Goal: Task Accomplishment & Management: Complete application form

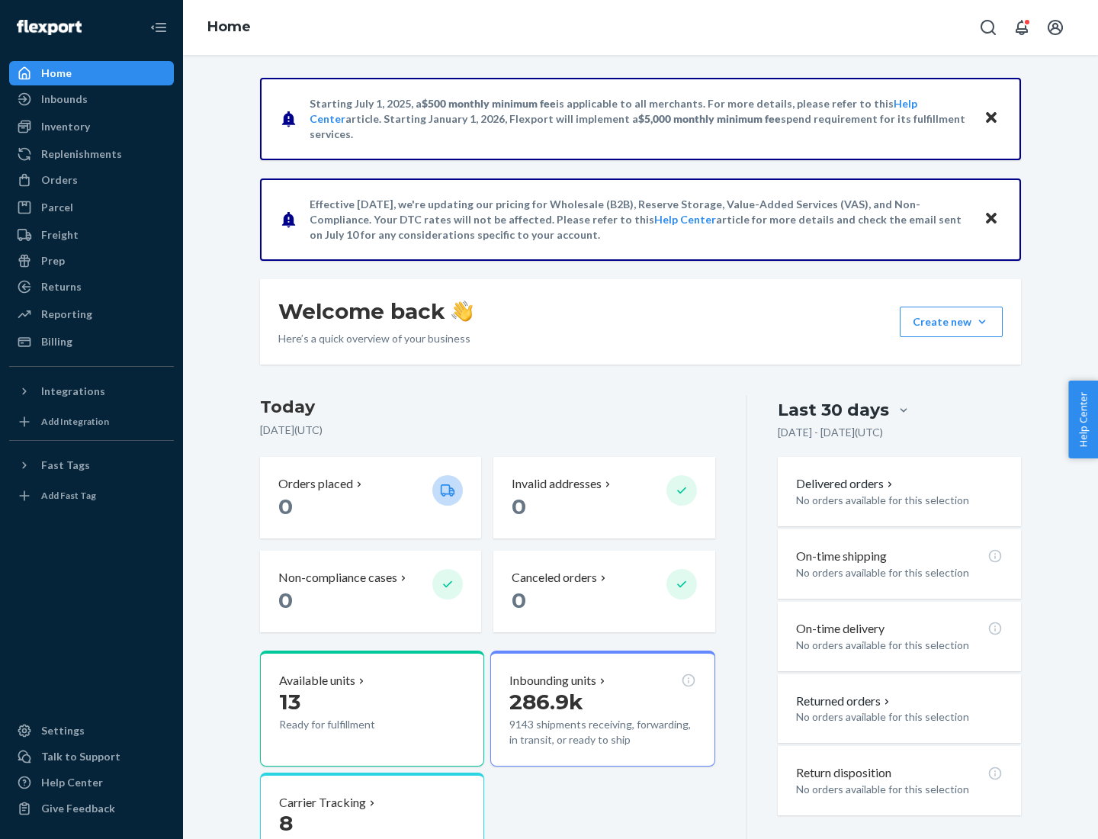
click at [982, 322] on button "Create new Create new inbound Create new order Create new product" at bounding box center [951, 322] width 103 height 31
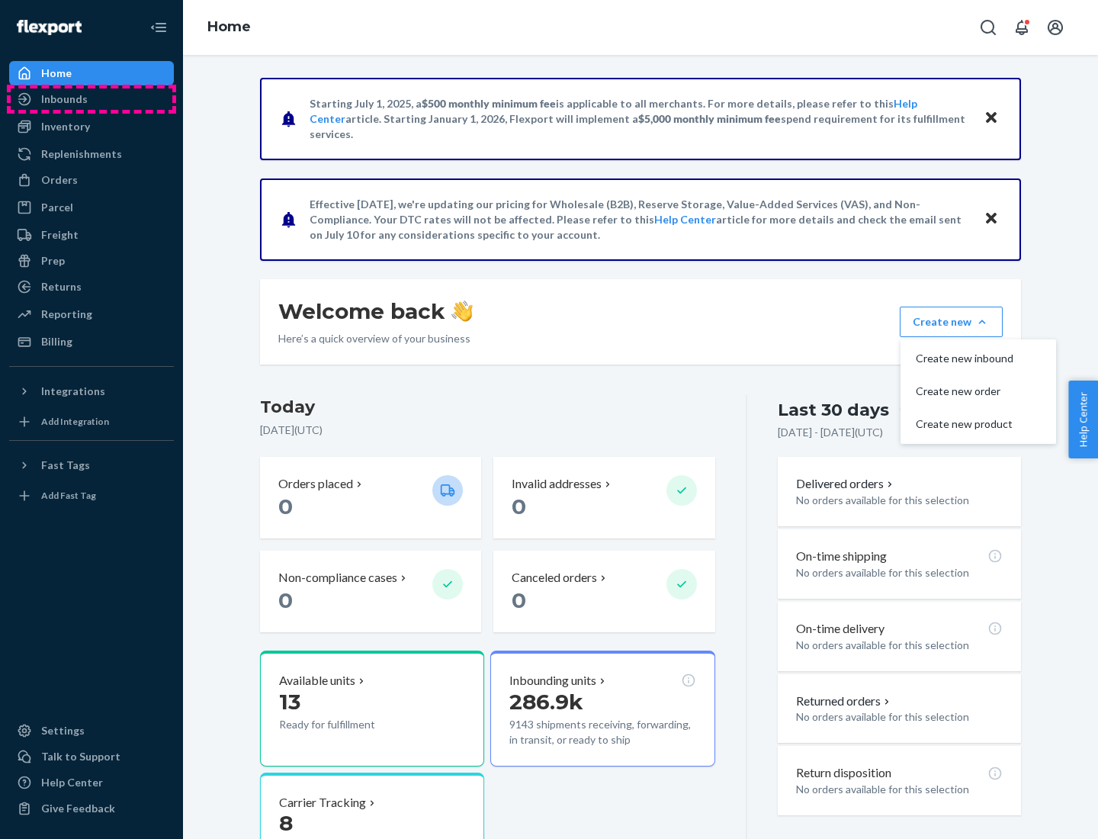
click at [92, 99] on div "Inbounds" at bounding box center [92, 98] width 162 height 21
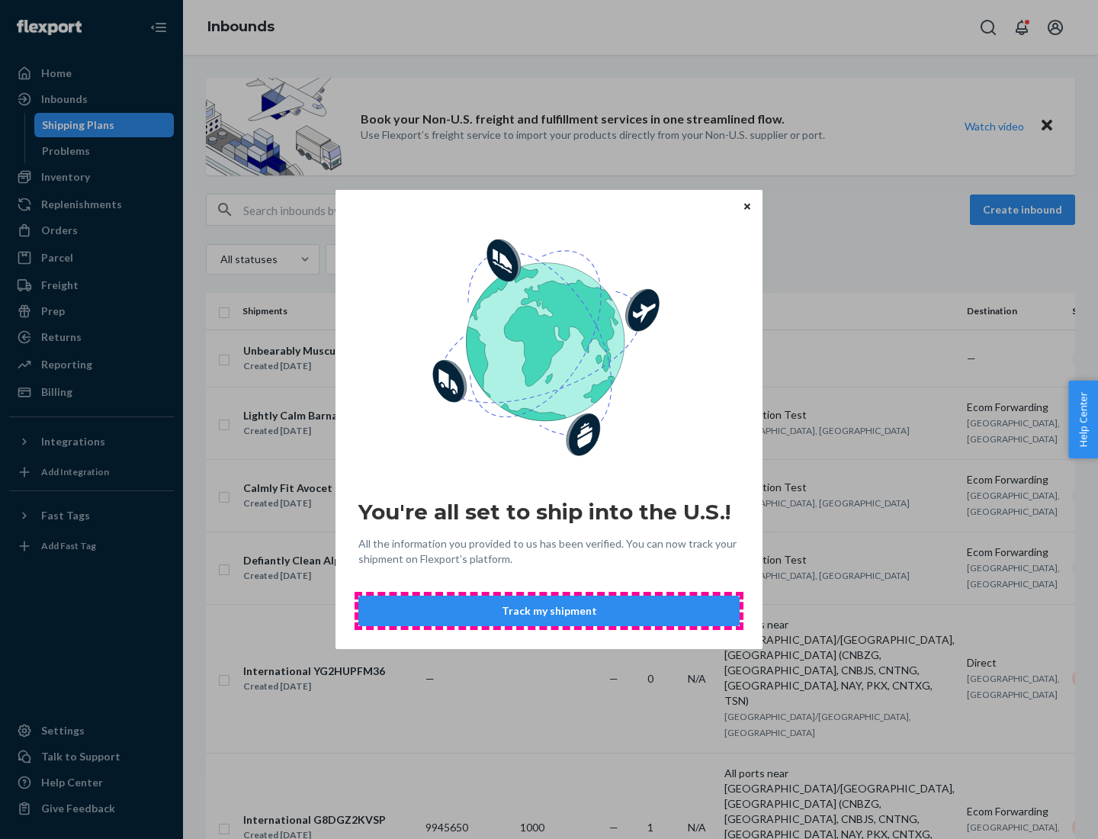
click at [549, 611] on button "Track my shipment" at bounding box center [548, 611] width 381 height 31
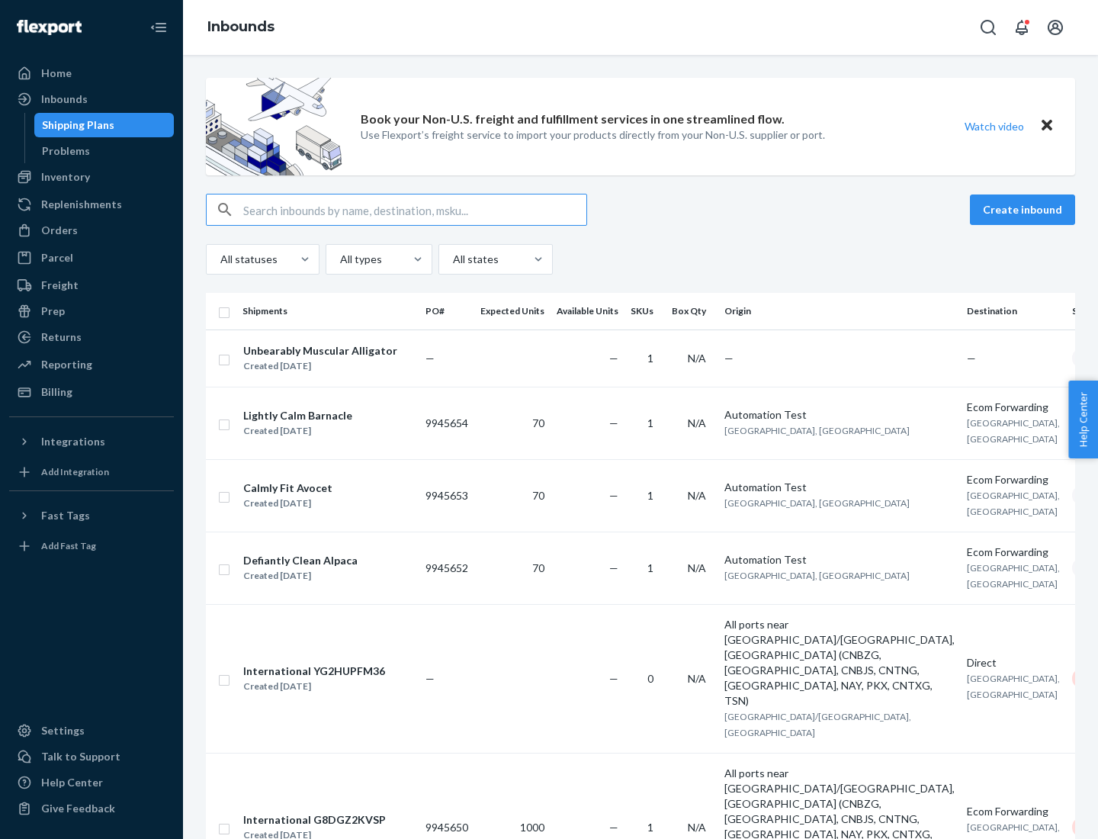
click at [1025, 210] on button "Create inbound" at bounding box center [1022, 209] width 105 height 31
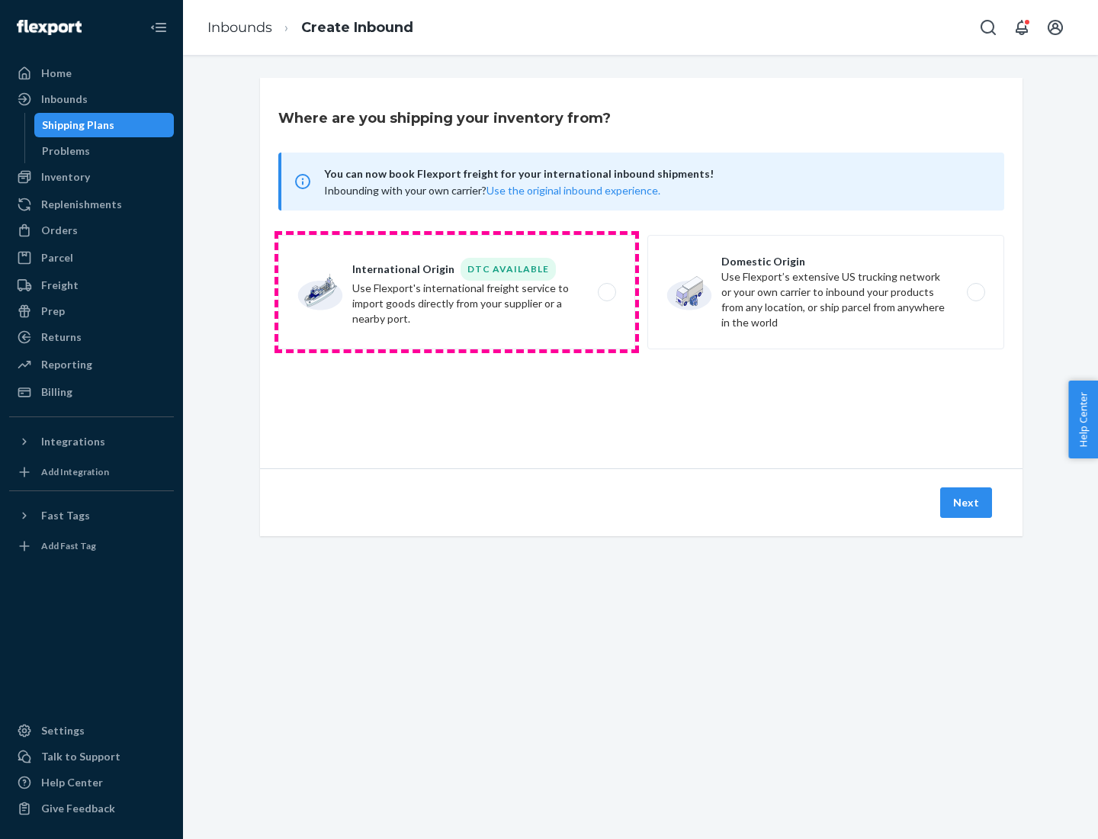
click at [457, 292] on label "International Origin DTC Available Use Flexport's international freight service…" at bounding box center [456, 292] width 357 height 114
click at [606, 292] on input "International Origin DTC Available Use Flexport's international freight service…" at bounding box center [611, 292] width 10 height 10
radio input "true"
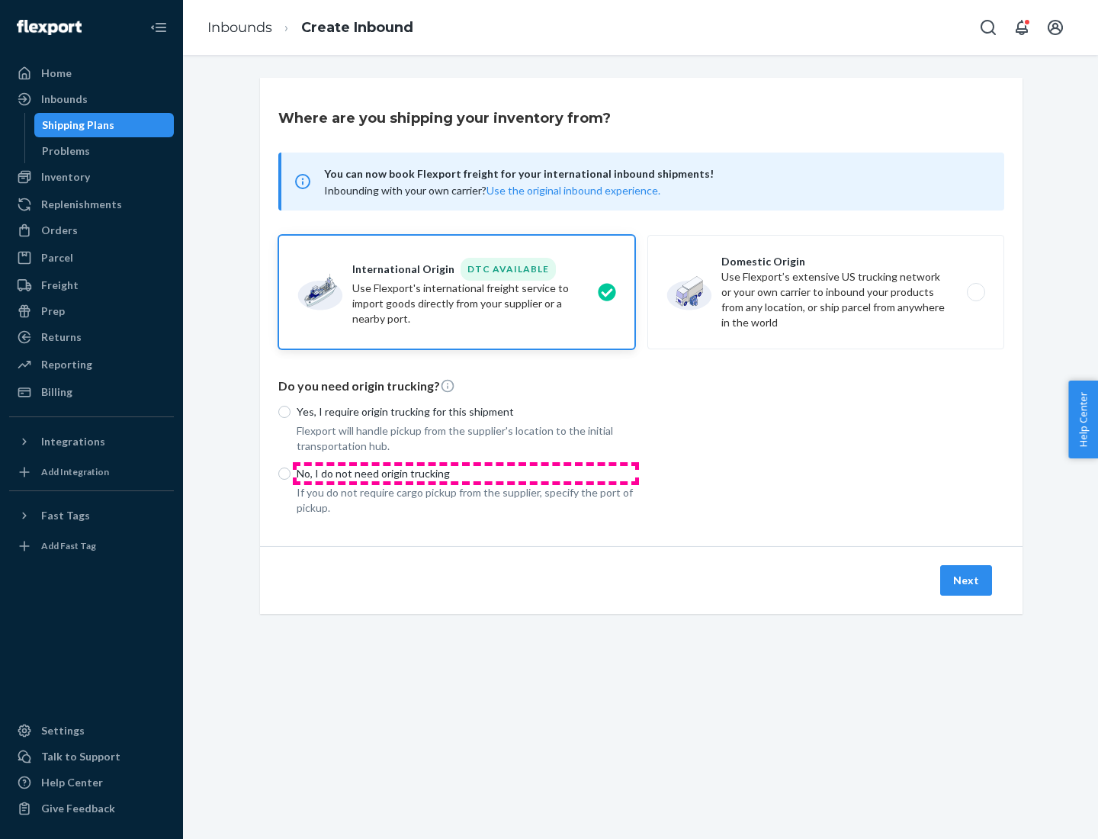
click at [466, 473] on p "No, I do not need origin trucking" at bounding box center [466, 473] width 339 height 15
click at [291, 473] on input "No, I do not need origin trucking" at bounding box center [284, 473] width 12 height 12
radio input "true"
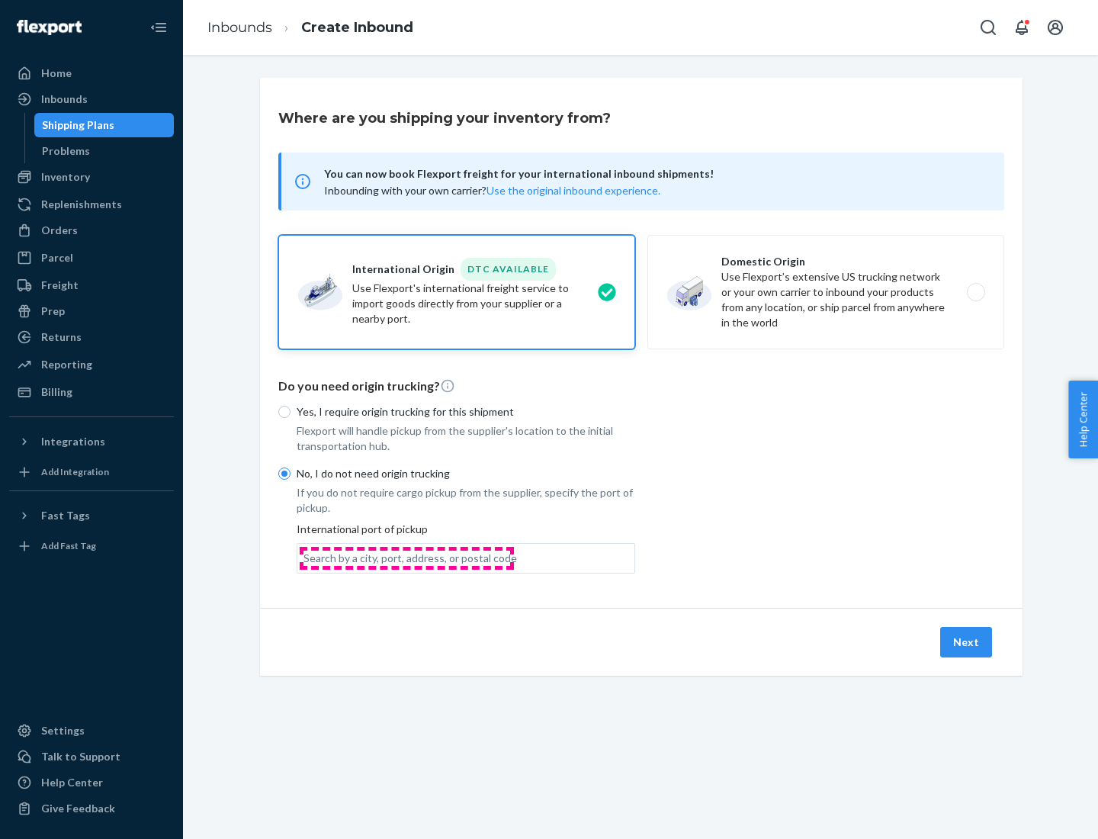
click at [406, 557] on div "Search by a city, port, address, or postal code" at bounding box center [410, 558] width 214 height 15
click at [305, 557] on input "Search by a city, port, address, or postal code" at bounding box center [304, 558] width 2 height 15
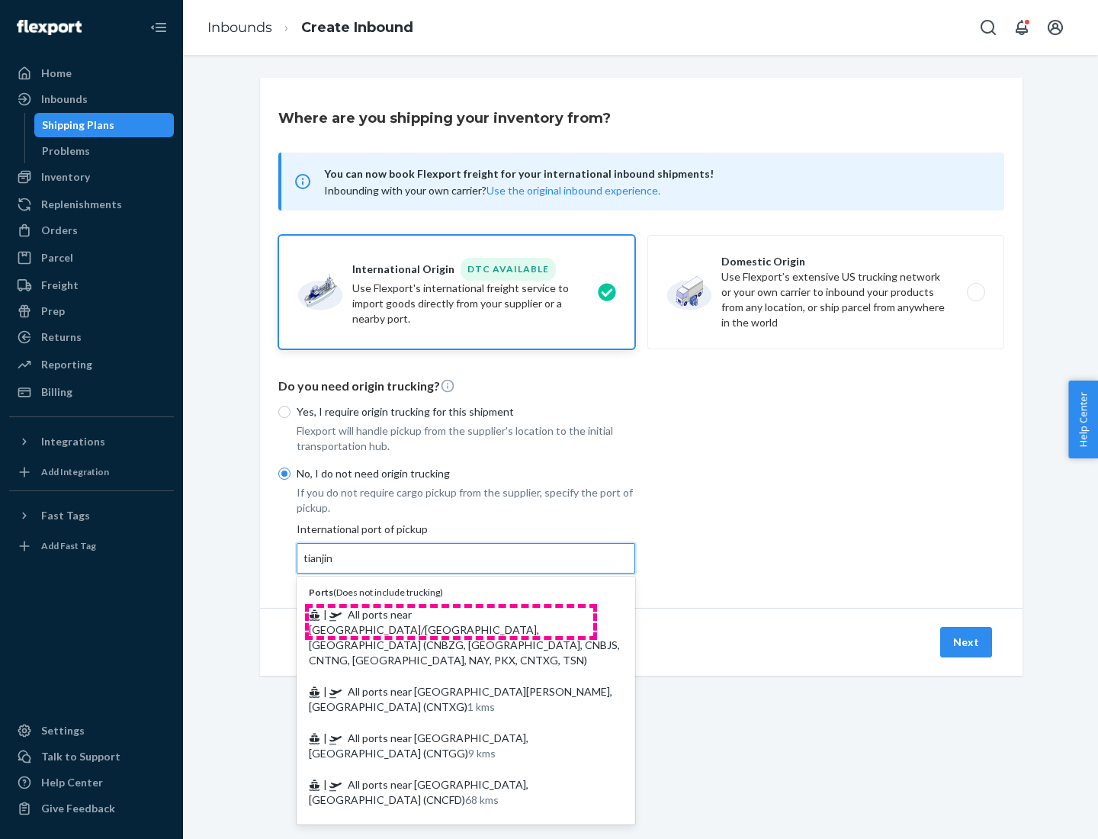
click at [451, 614] on span "| All ports near [GEOGRAPHIC_DATA]/[GEOGRAPHIC_DATA], [GEOGRAPHIC_DATA] (CNBZG,…" at bounding box center [464, 637] width 311 height 59
click at [335, 566] on input "tianjin" at bounding box center [318, 558] width 31 height 15
type input "All ports near [GEOGRAPHIC_DATA]/[GEOGRAPHIC_DATA], [GEOGRAPHIC_DATA] (CNBZG, […"
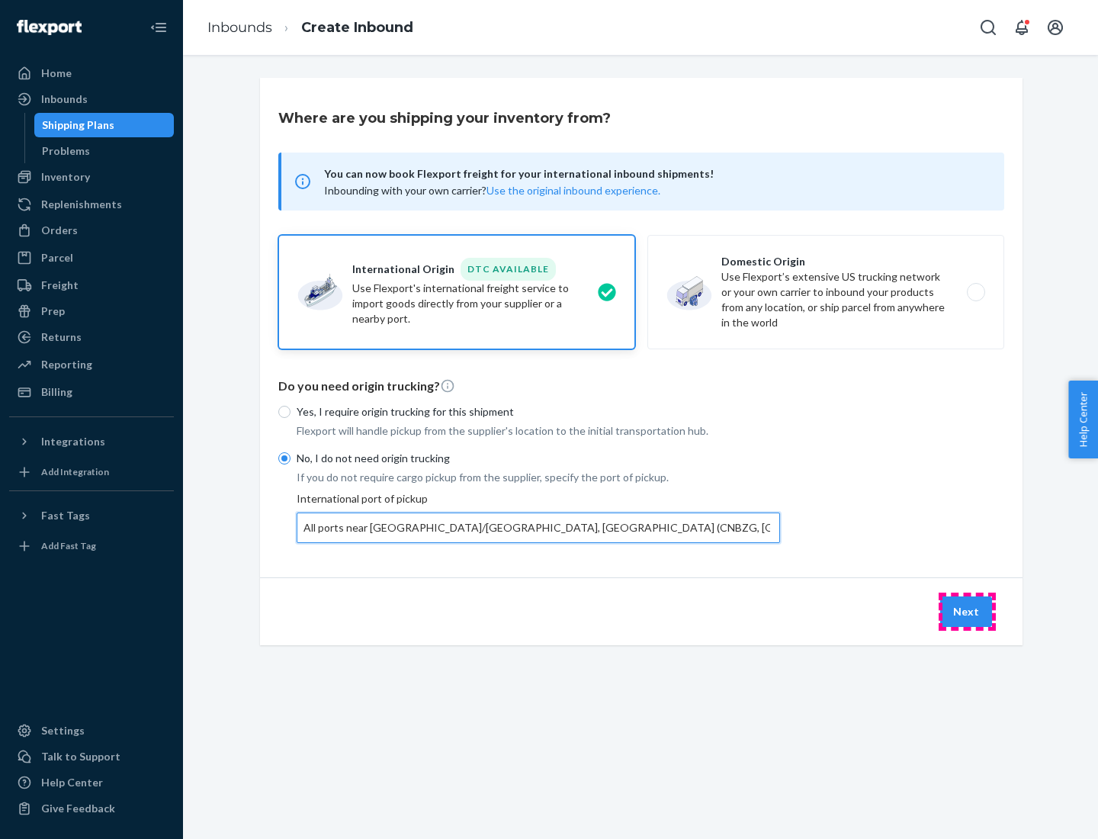
click at [967, 611] on button "Next" at bounding box center [966, 611] width 52 height 31
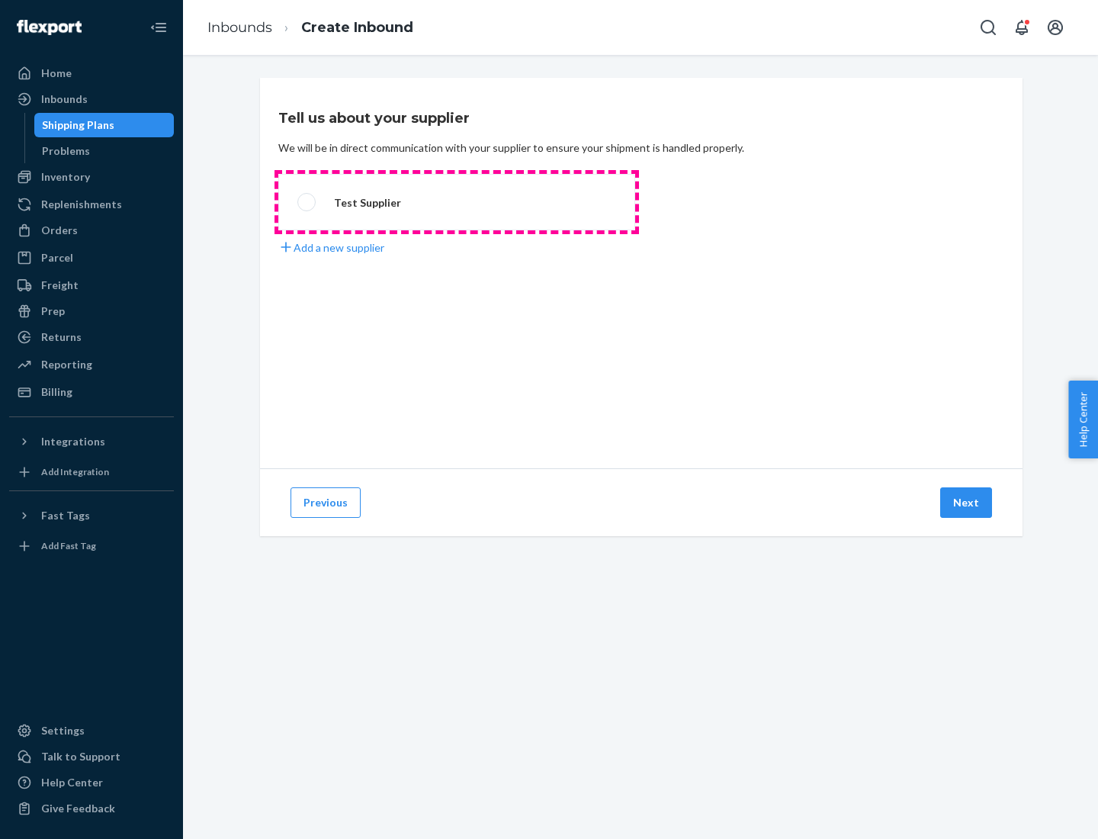
click at [457, 202] on label "Test Supplier" at bounding box center [456, 202] width 357 height 56
click at [307, 202] on input "Test Supplier" at bounding box center [302, 203] width 10 height 10
radio input "true"
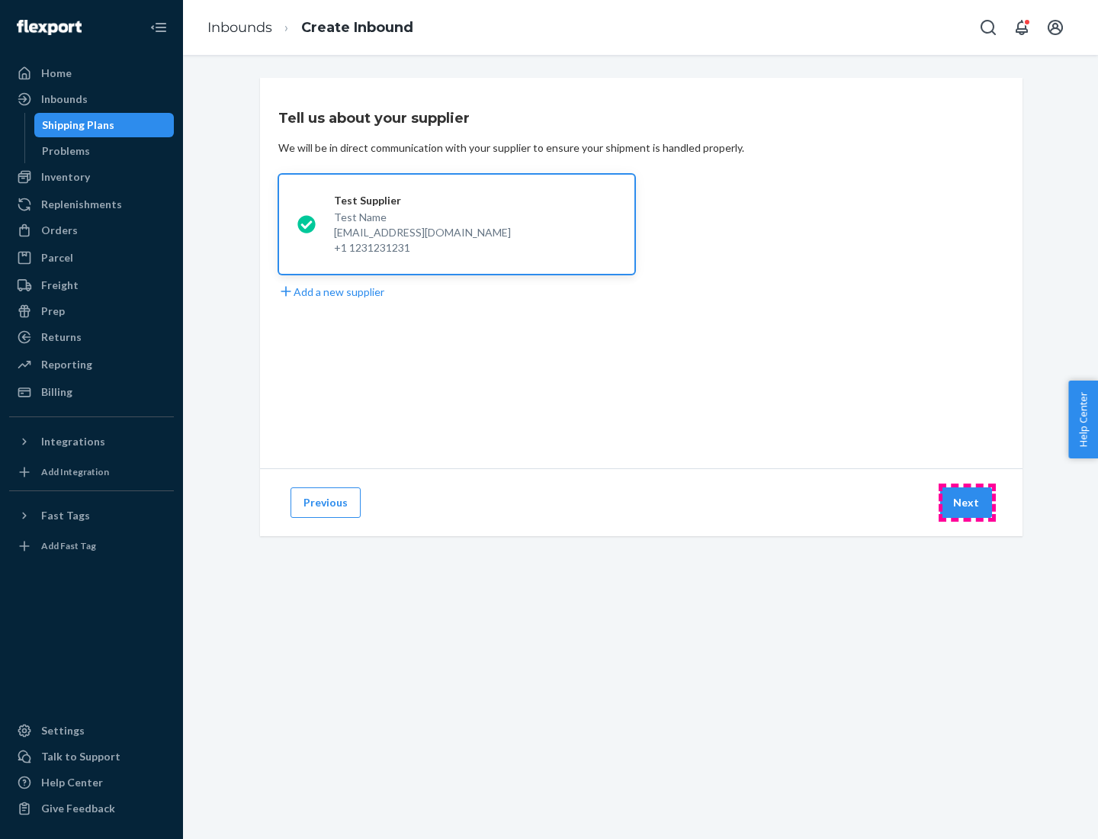
click at [967, 503] on button "Next" at bounding box center [966, 502] width 52 height 31
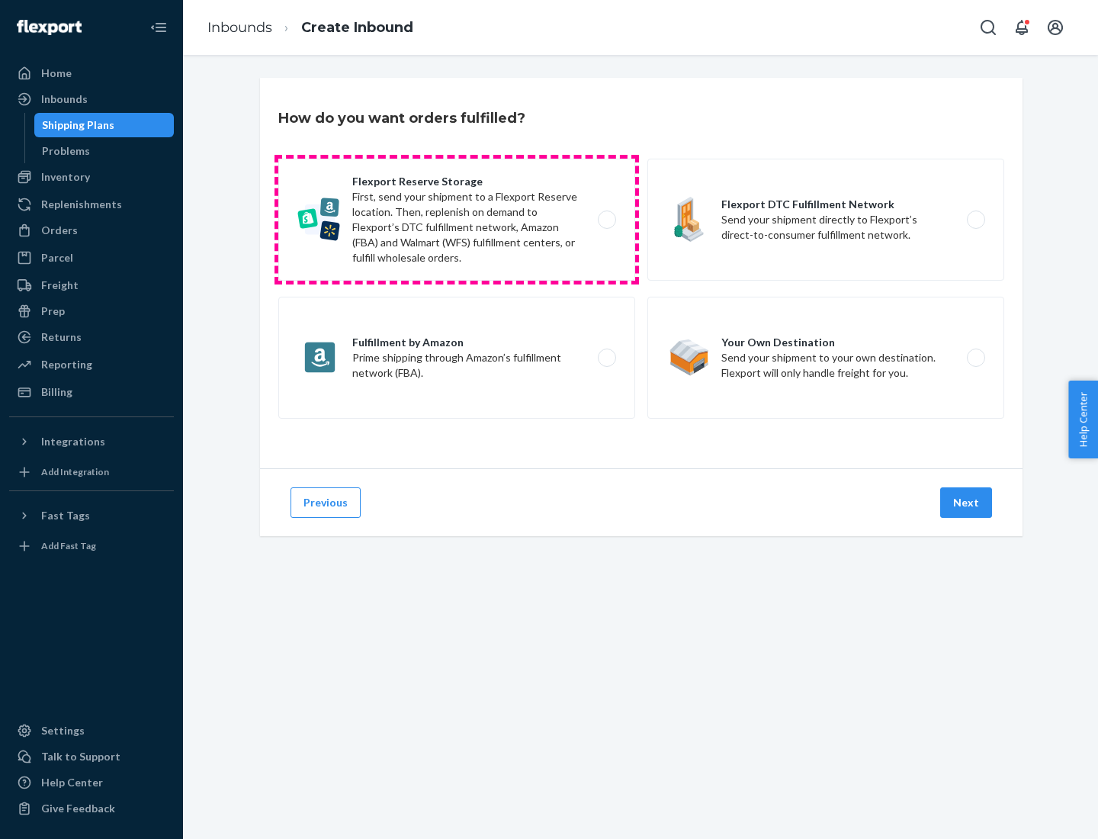
click at [457, 220] on label "Flexport Reserve Storage First, send your shipment to a Flexport Reserve locati…" at bounding box center [456, 220] width 357 height 122
click at [606, 220] on input "Flexport Reserve Storage First, send your shipment to a Flexport Reserve locati…" at bounding box center [611, 220] width 10 height 10
radio input "true"
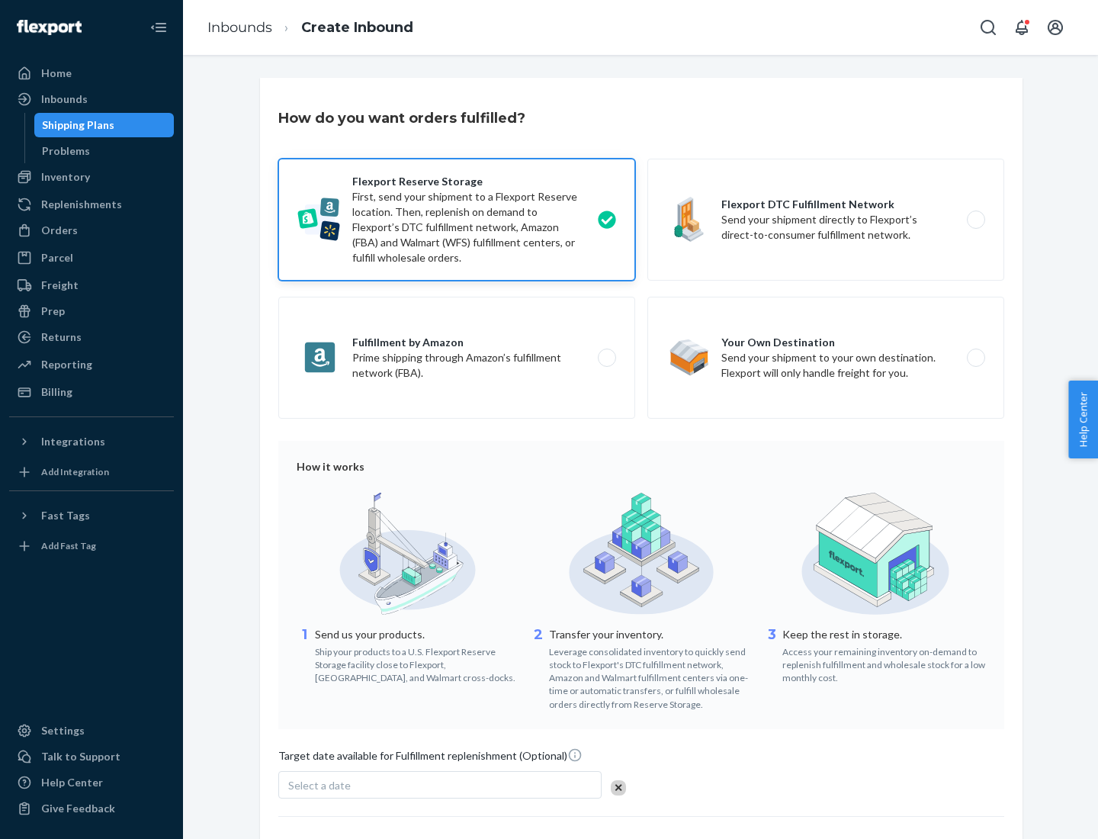
scroll to position [125, 0]
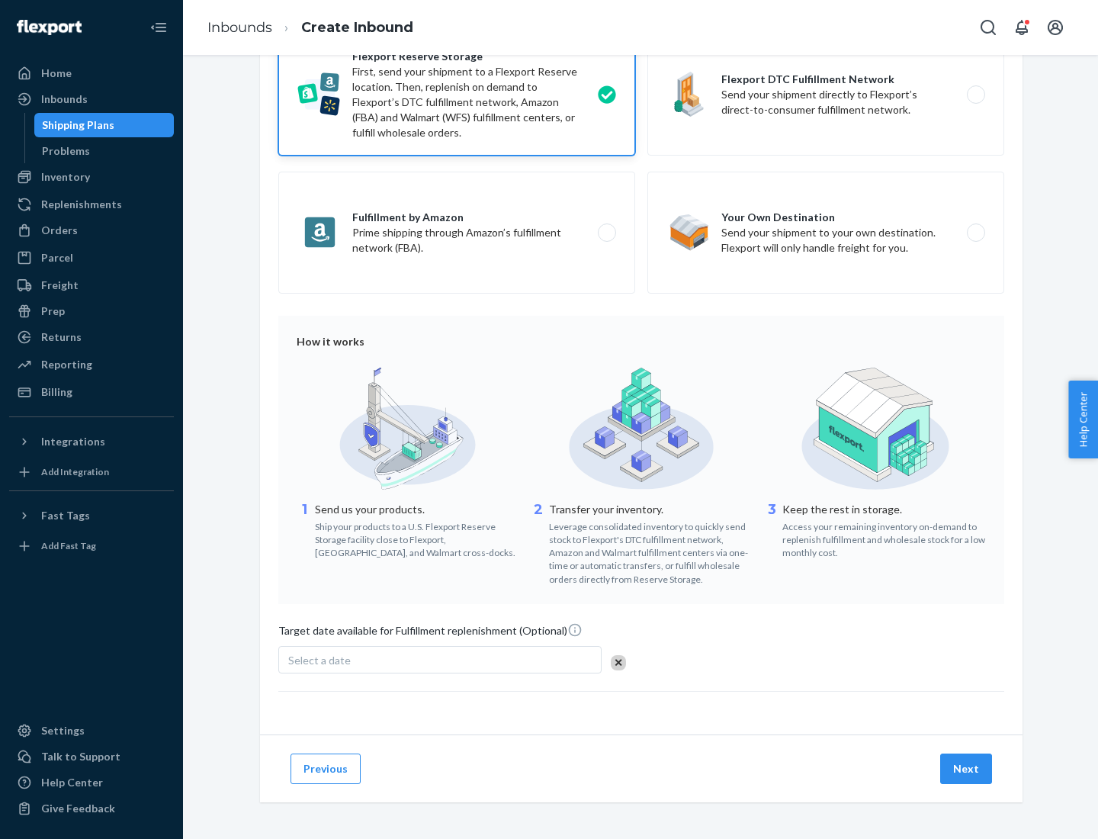
click at [967, 768] on button "Next" at bounding box center [966, 768] width 52 height 31
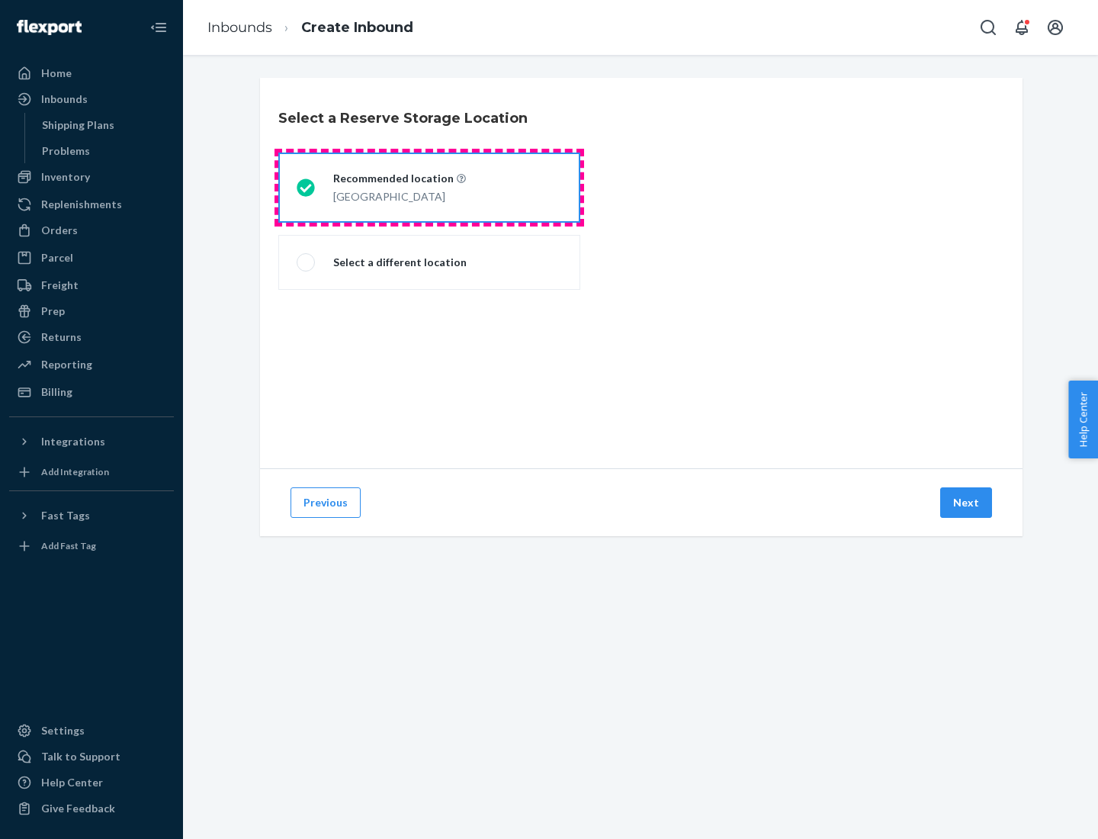
click at [429, 188] on div "[GEOGRAPHIC_DATA]" at bounding box center [399, 195] width 133 height 18
click at [307, 188] on input "Recommended location [GEOGRAPHIC_DATA]" at bounding box center [302, 188] width 10 height 10
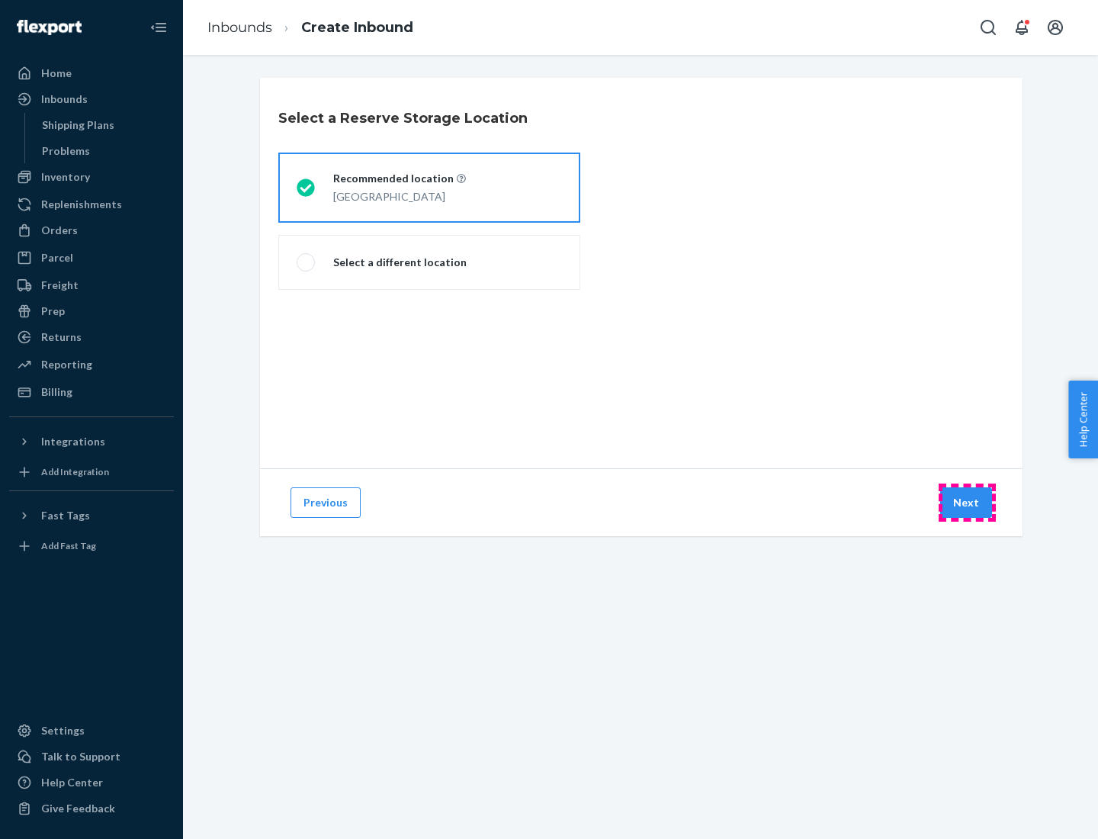
click at [967, 503] on button "Next" at bounding box center [966, 502] width 52 height 31
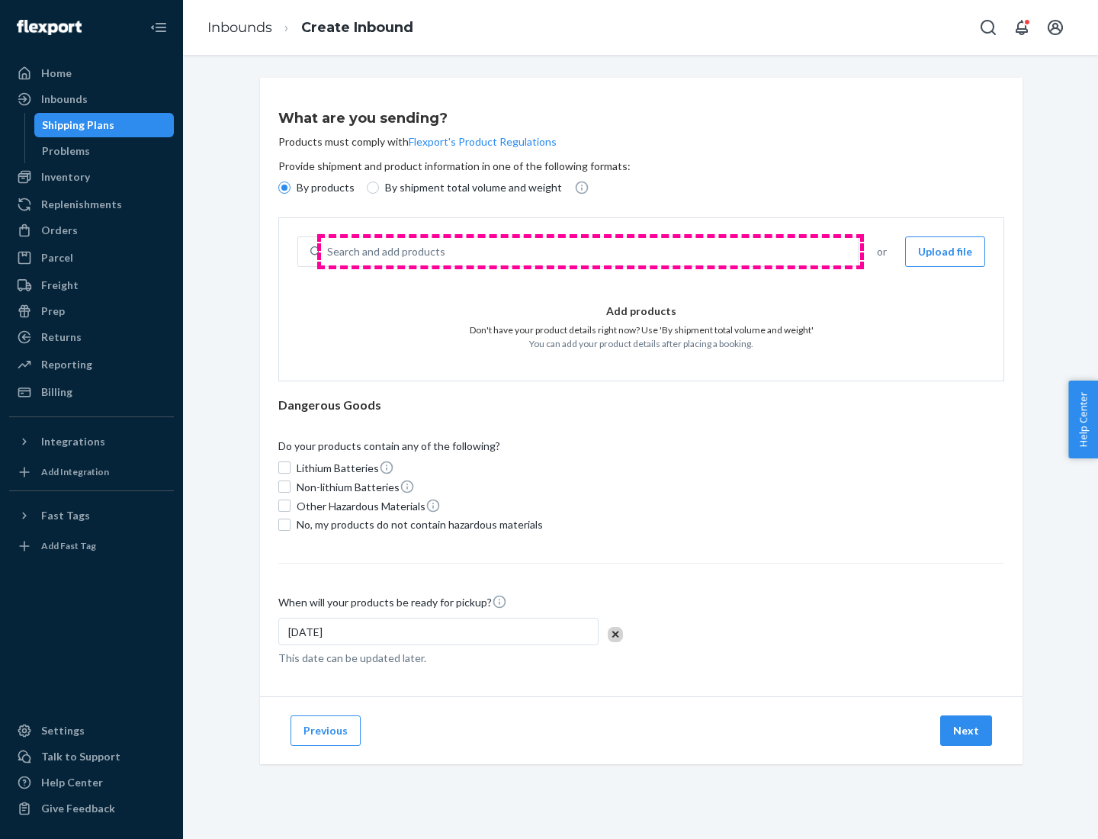
click at [590, 252] on div "Search and add products" at bounding box center [589, 251] width 537 height 27
click at [329, 252] on input "Search and add products" at bounding box center [328, 251] width 2 height 15
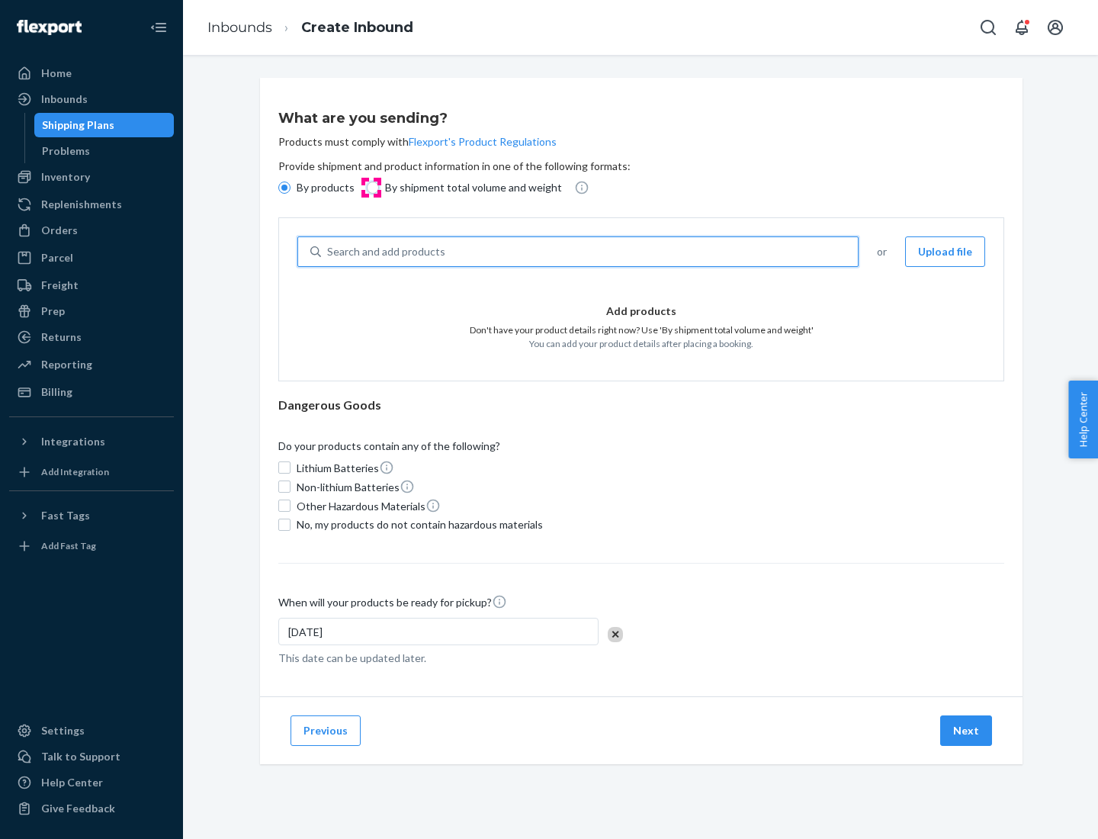
click at [371, 188] on input "By shipment total volume and weight" at bounding box center [373, 187] width 12 height 12
radio input "true"
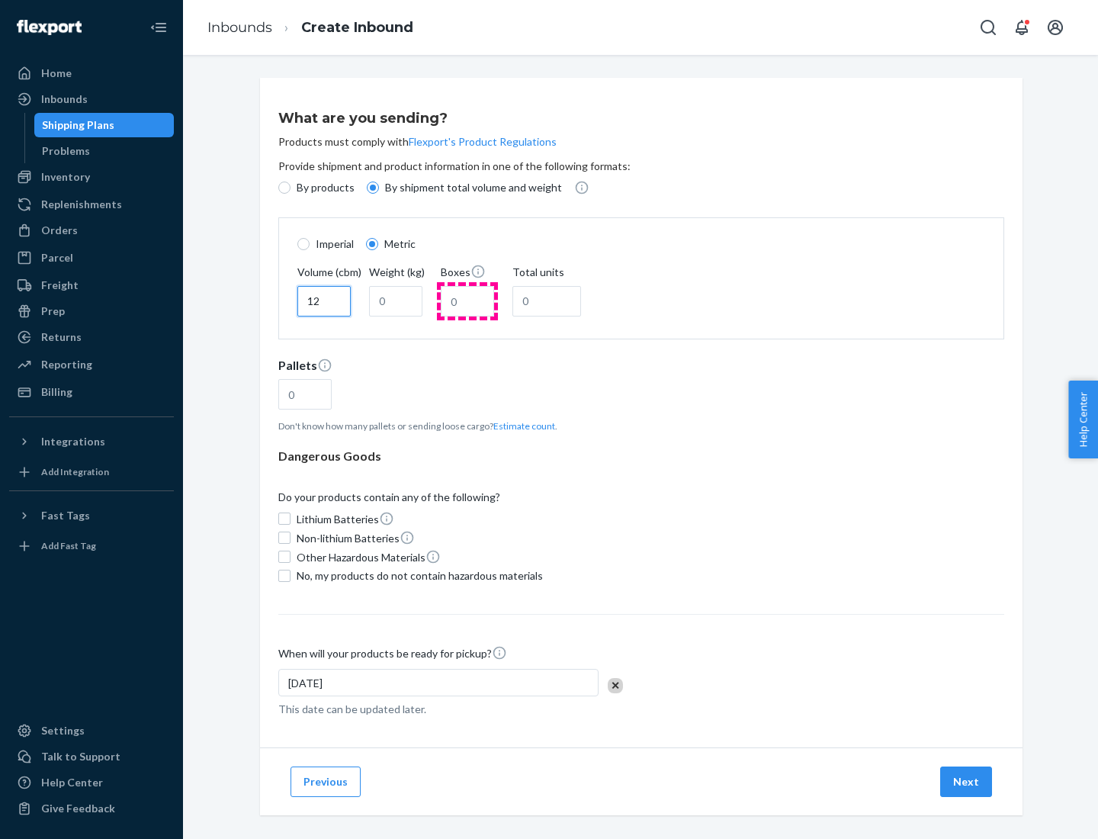
type input "12"
type input "22"
type input "222"
type input "121"
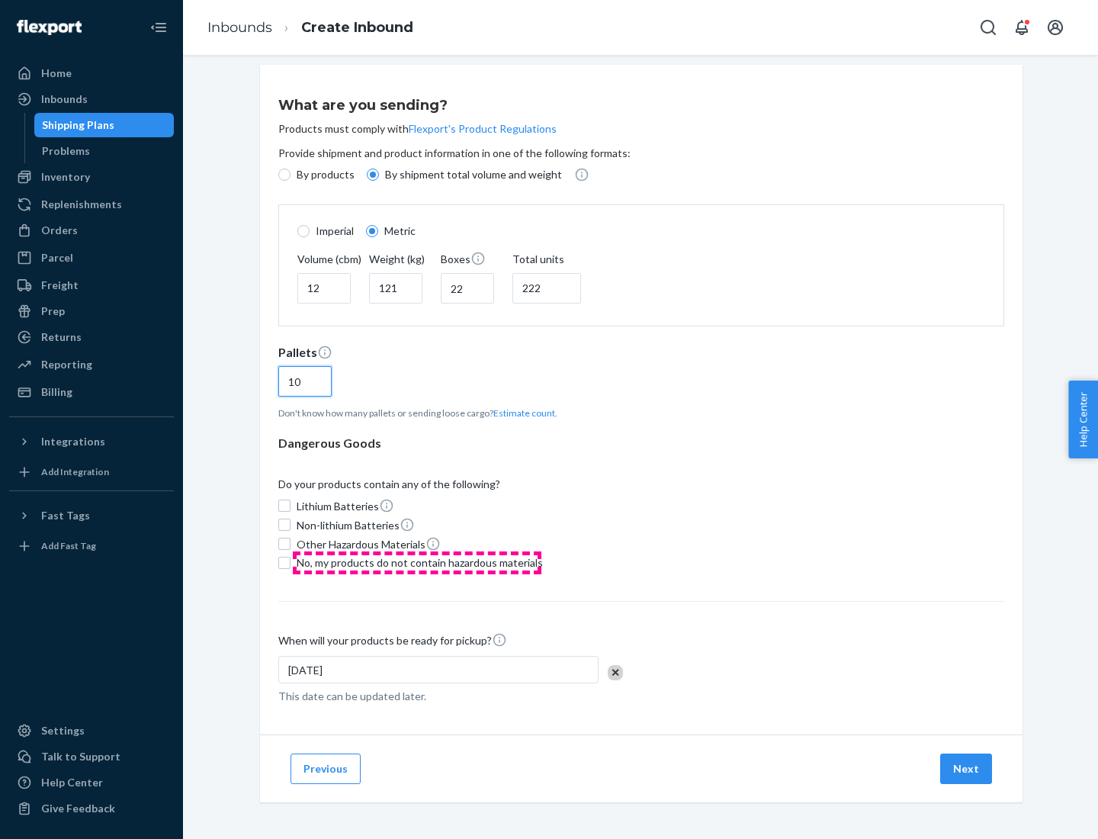
type input "10"
click at [417, 562] on span "No, my products do not contain hazardous materials" at bounding box center [420, 562] width 246 height 15
click at [291, 562] on input "No, my products do not contain hazardous materials" at bounding box center [284, 563] width 12 height 12
checkbox input "true"
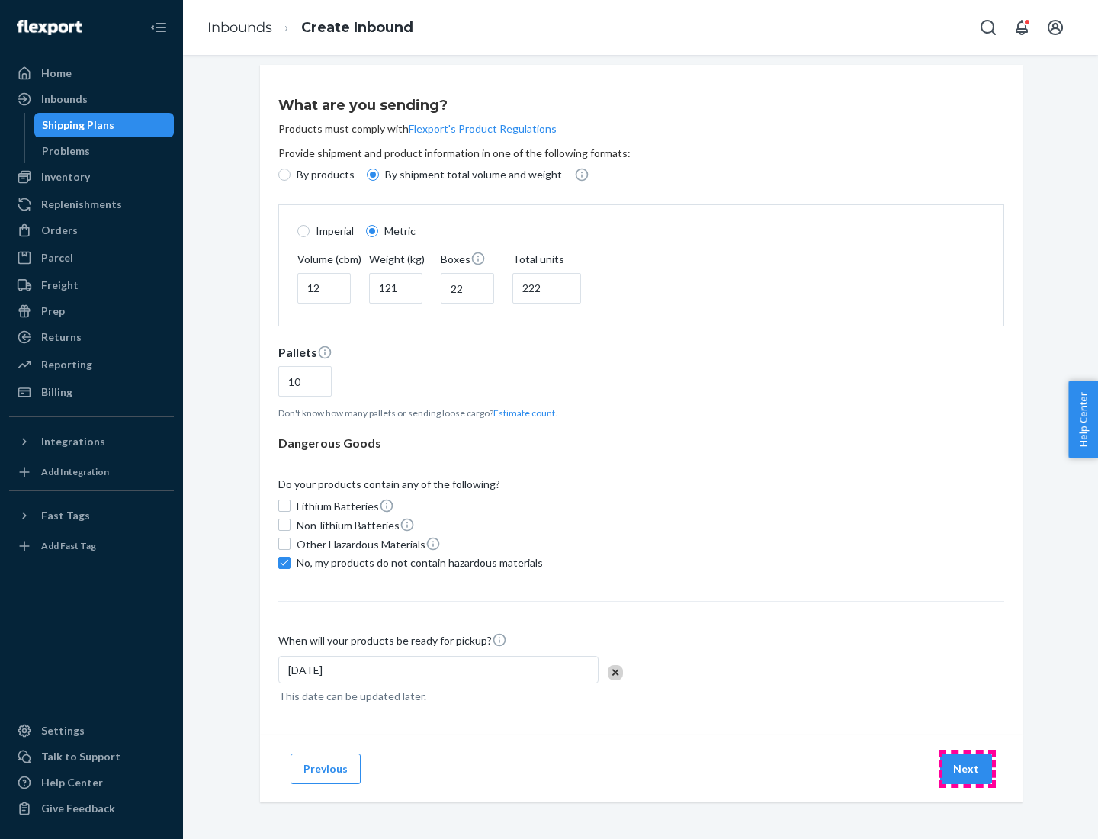
click at [967, 768] on button "Next" at bounding box center [966, 768] width 52 height 31
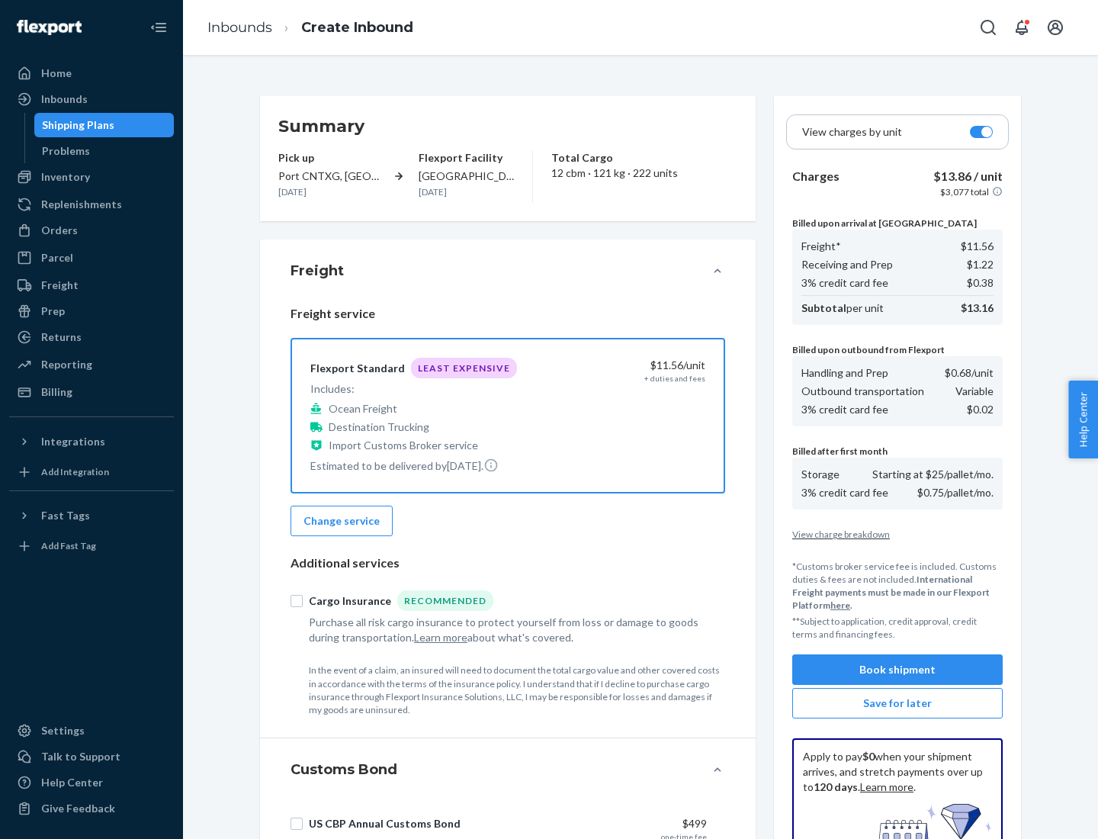
scroll to position [223, 0]
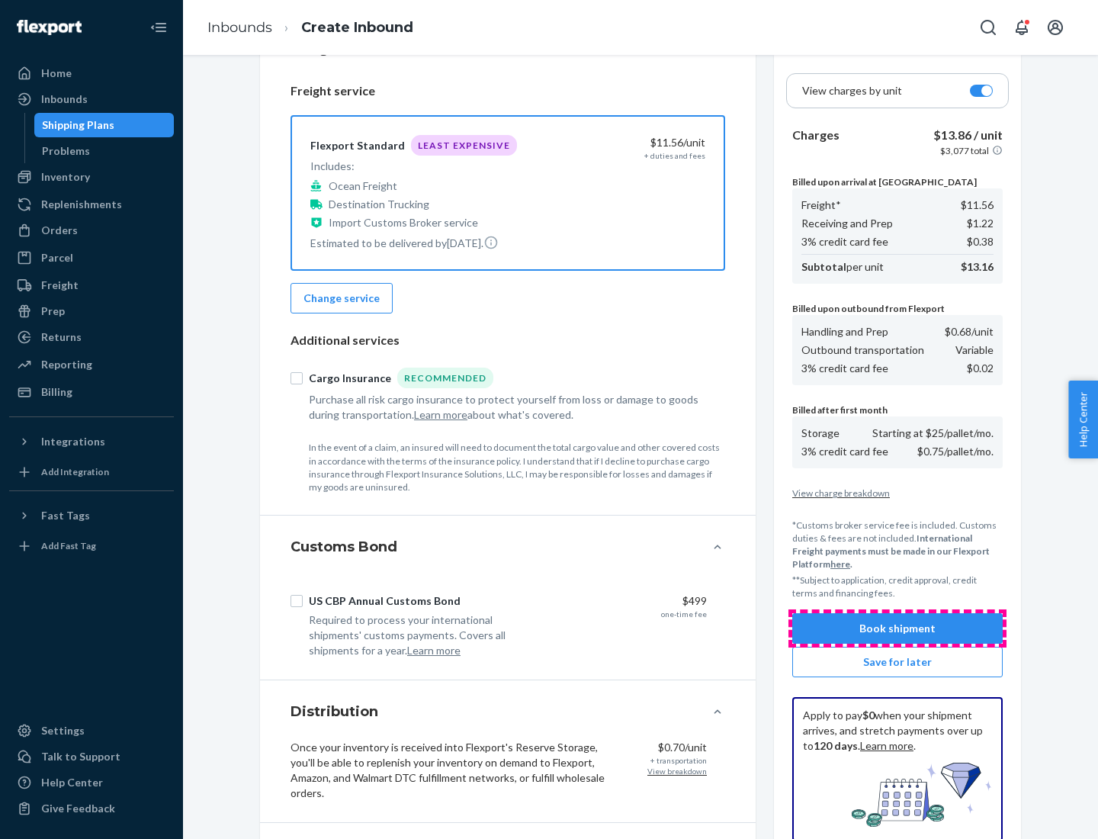
click at [898, 628] on button "Book shipment" at bounding box center [897, 628] width 210 height 31
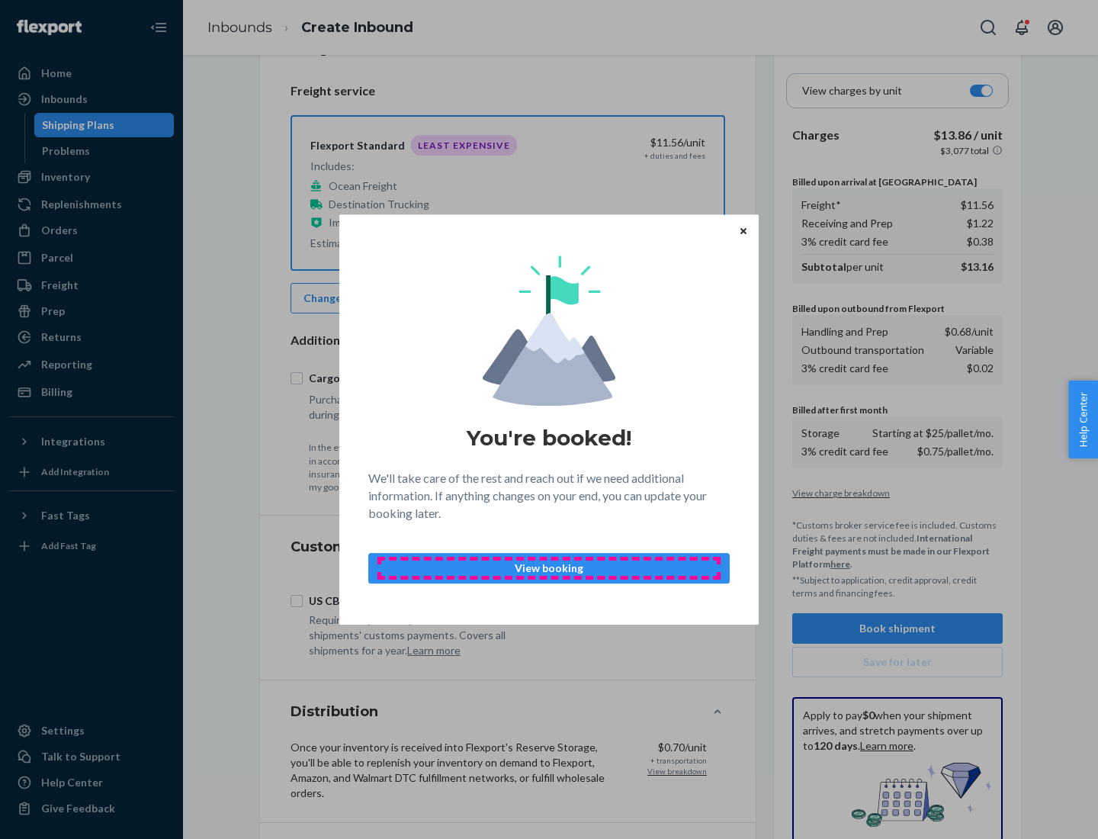
click at [549, 567] on p "View booking" at bounding box center [549, 567] width 336 height 15
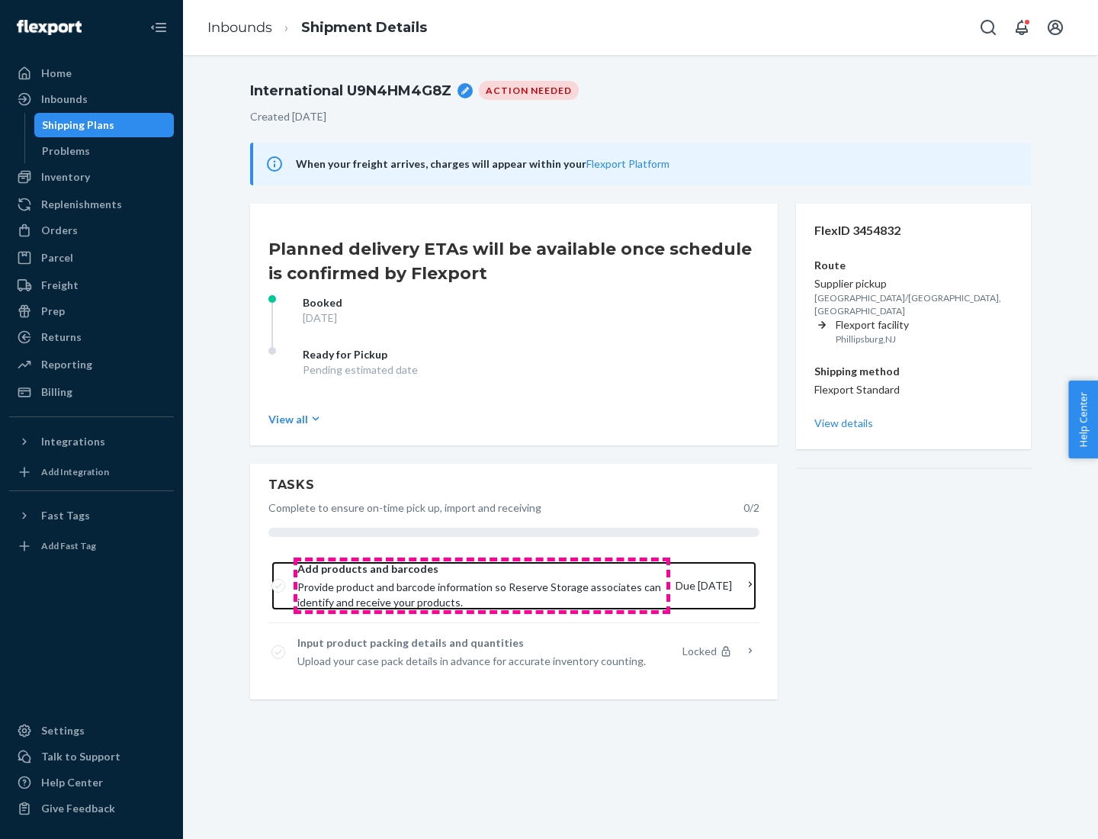
click at [482, 586] on span "Provide product and barcode information so Reserve Storage associates can ident…" at bounding box center [480, 595] width 366 height 31
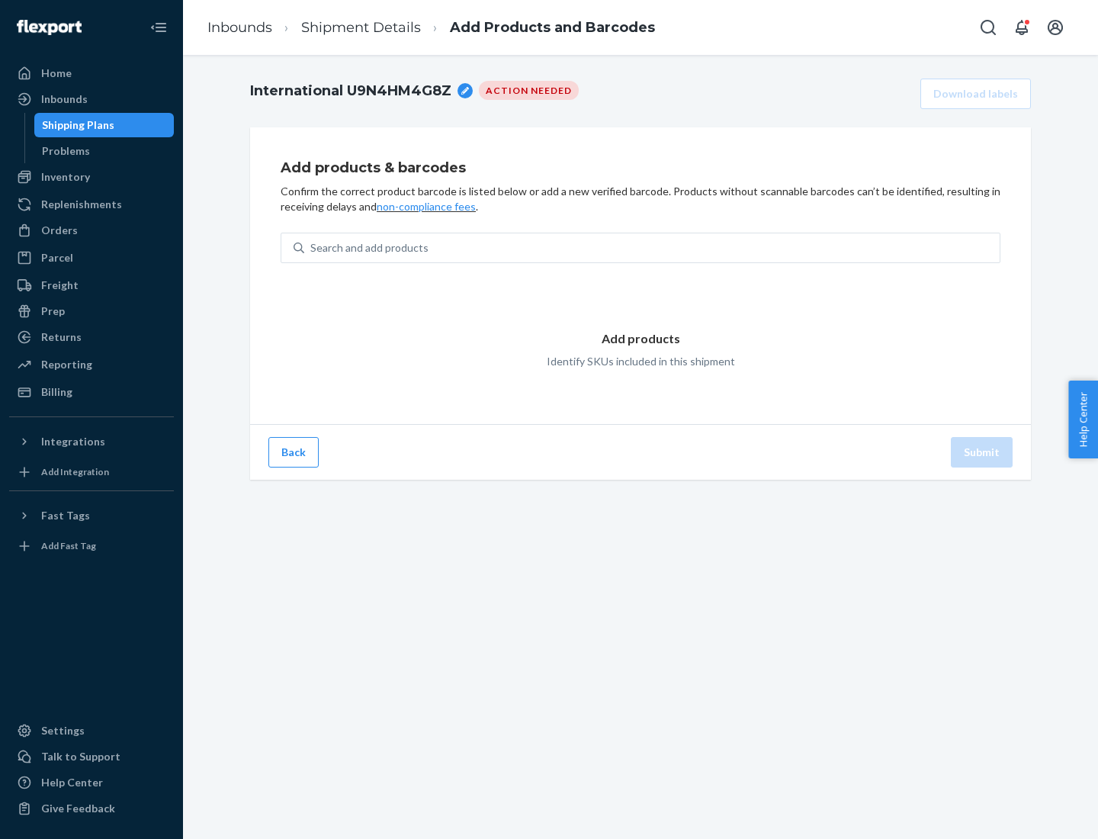
click at [652, 248] on div "Search and add products" at bounding box center [651, 247] width 695 height 27
click at [312, 248] on input "Search and add products" at bounding box center [311, 247] width 2 height 15
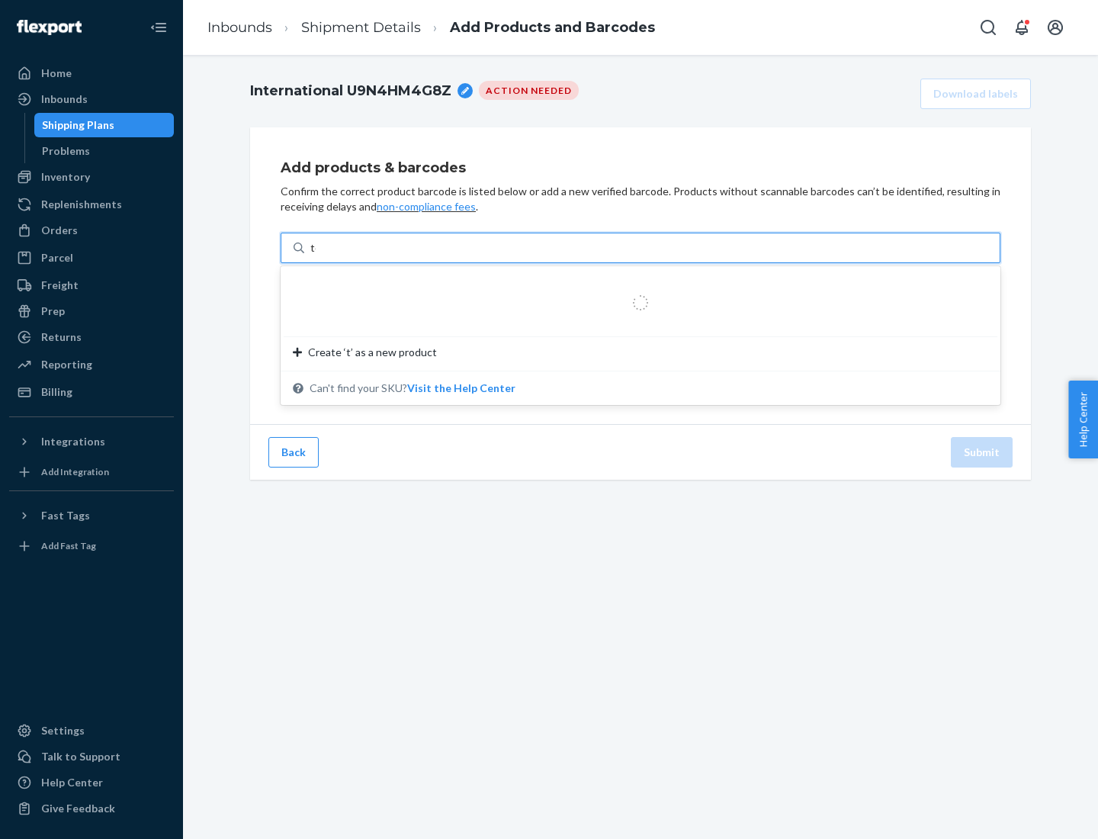
type input "test"
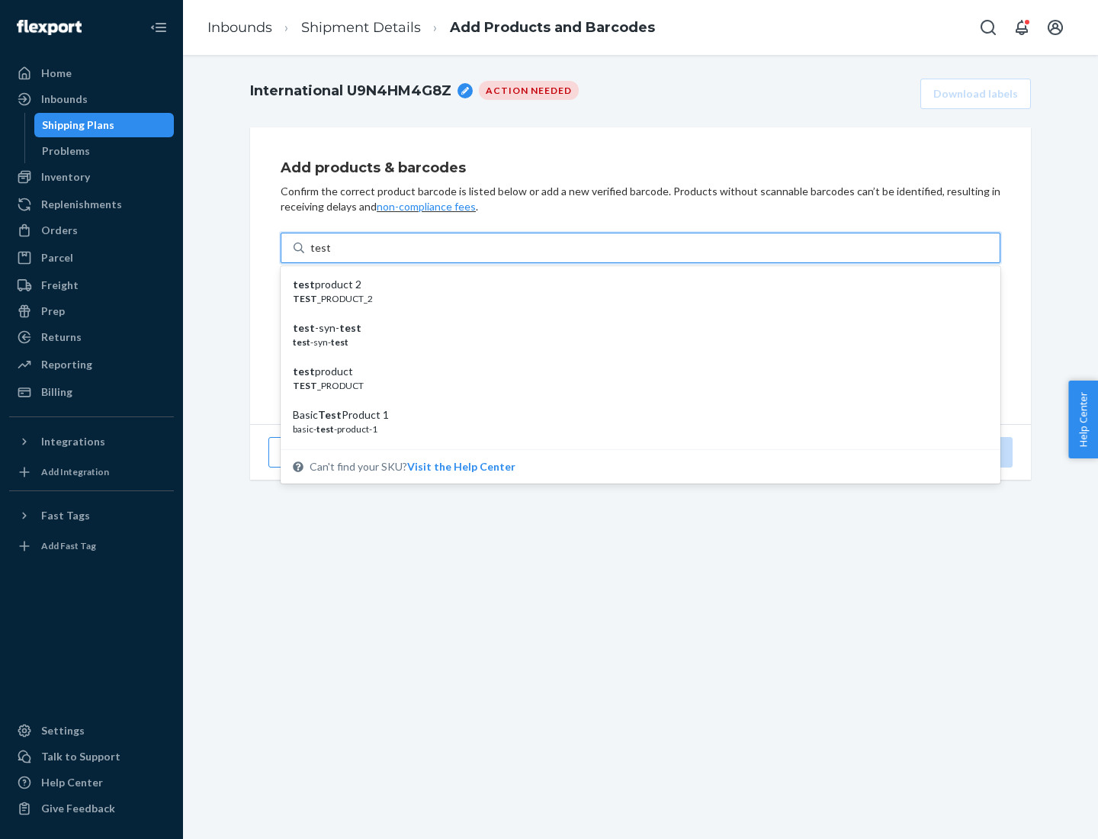
scroll to position [57, 0]
click at [634, 358] on div "Basic Test Product 1" at bounding box center [634, 357] width 683 height 15
click at [330, 255] on input "test" at bounding box center [320, 247] width 20 height 15
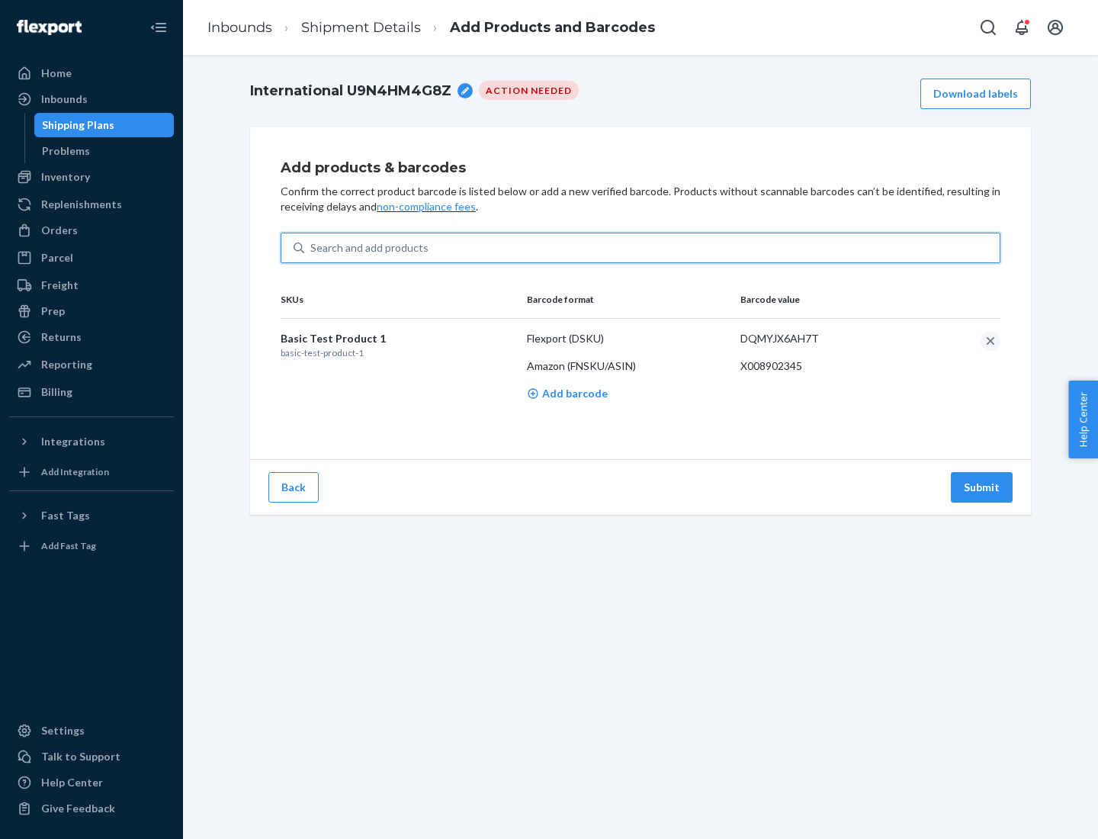
click at [982, 487] on button "Submit" at bounding box center [982, 487] width 62 height 31
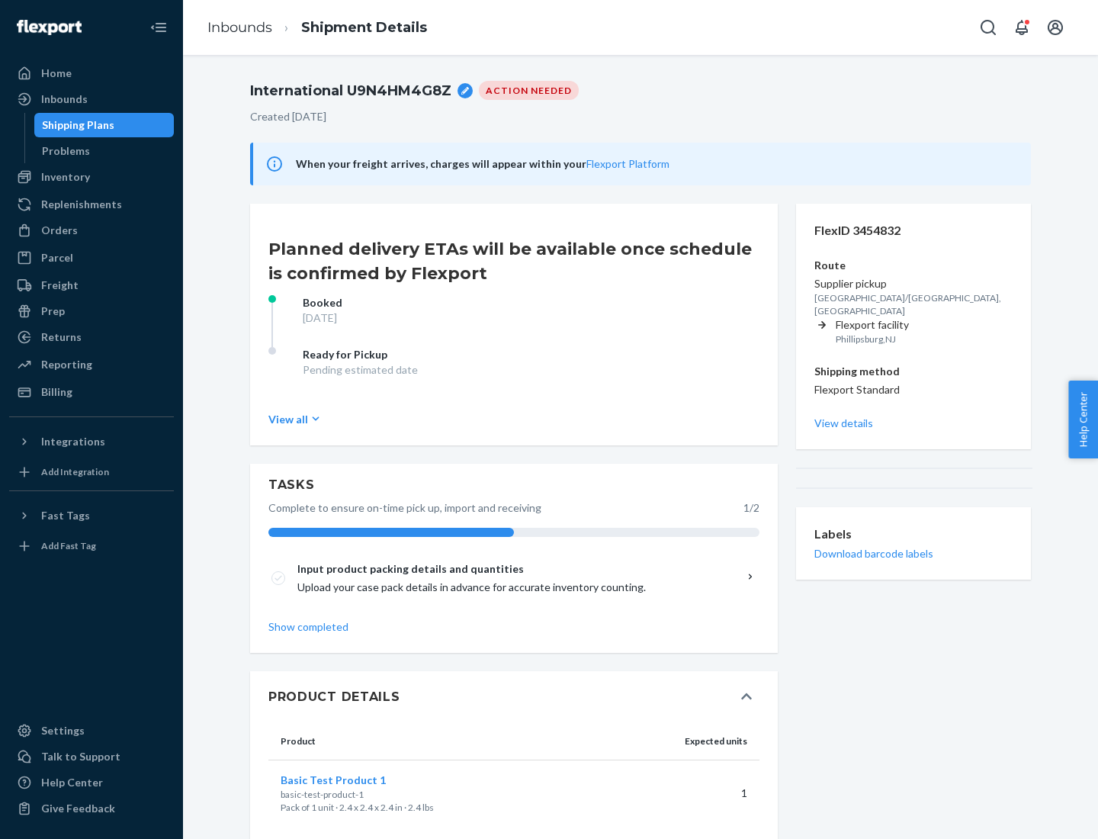
scroll to position [27, 0]
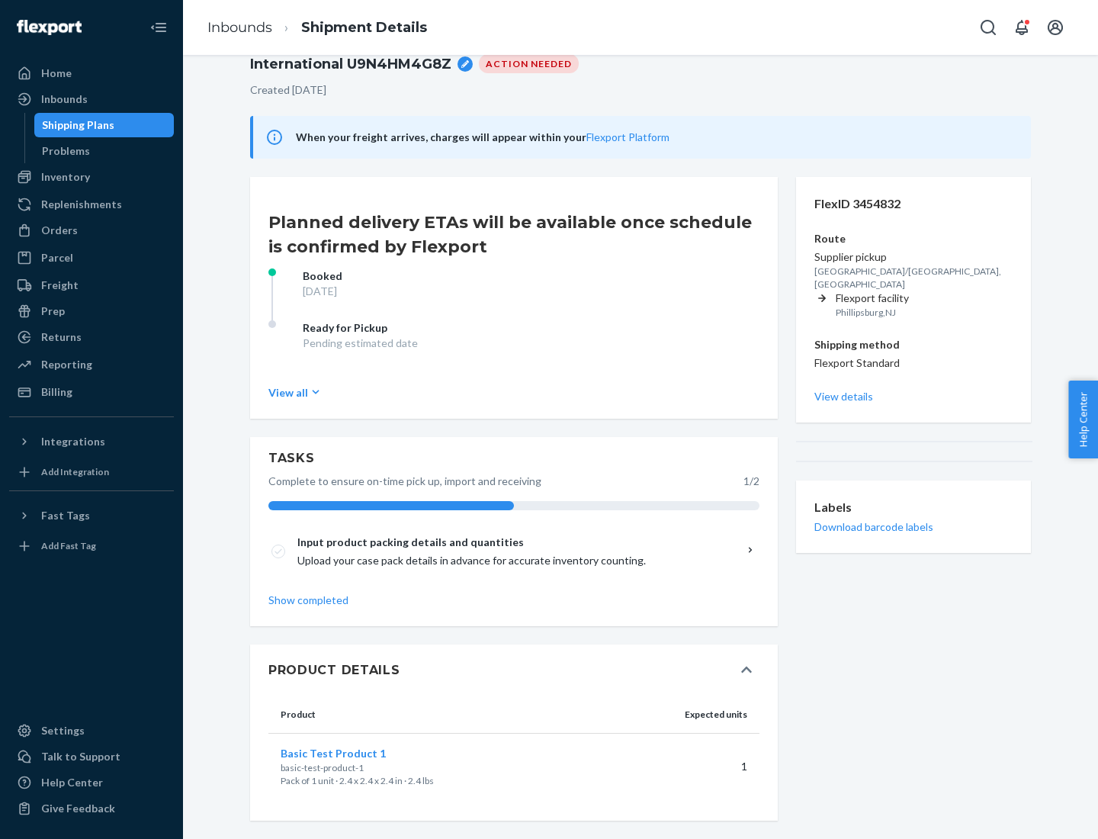
click at [358, 753] on span "Basic Test Product 1" at bounding box center [333, 753] width 105 height 13
